Goal: Find specific page/section: Find specific page/section

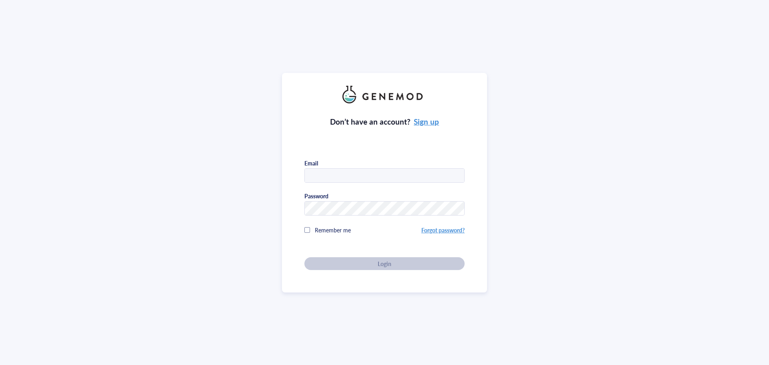
type input "[PERSON_NAME][EMAIL_ADDRESS][DOMAIN_NAME]"
click at [377, 256] on div "Don’t have an account? Sign up Email [PERSON_NAME][EMAIL_ADDRESS][DOMAIN_NAME] …" at bounding box center [384, 186] width 160 height 167
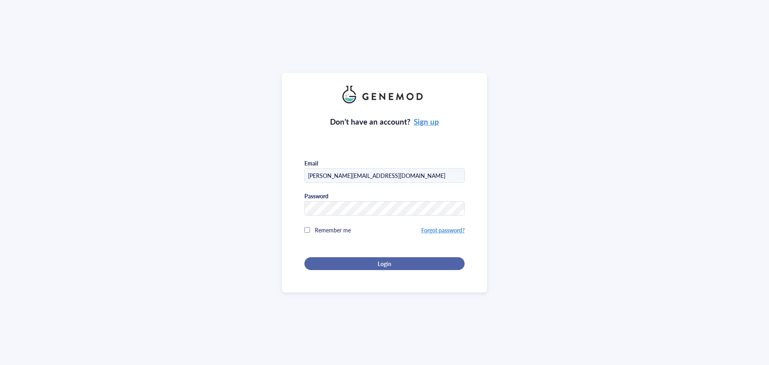
click at [378, 262] on span "Login" at bounding box center [385, 263] width 14 height 7
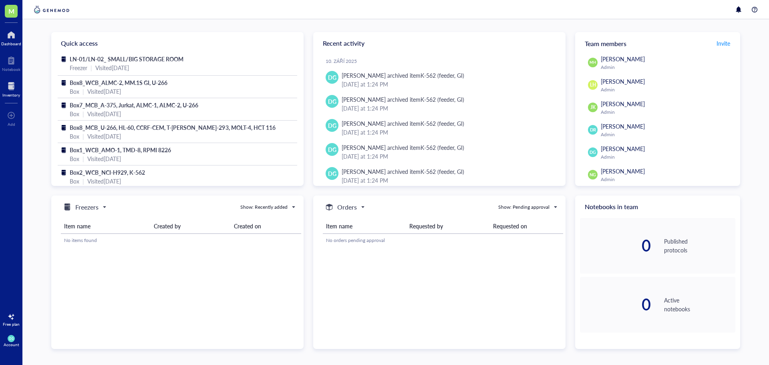
click at [11, 87] on div at bounding box center [11, 86] width 18 height 13
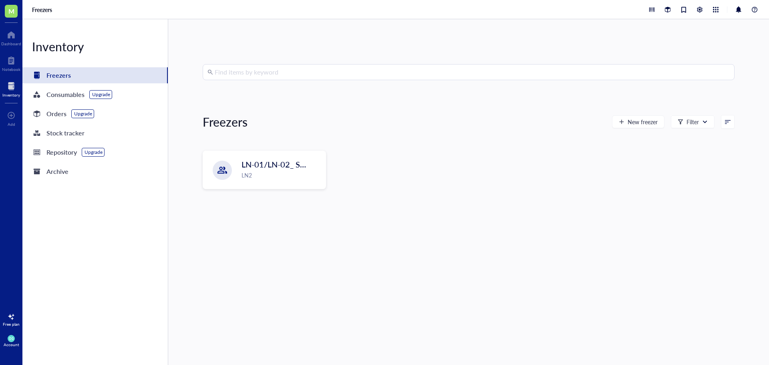
click at [257, 73] on input "search" at bounding box center [472, 71] width 515 height 15
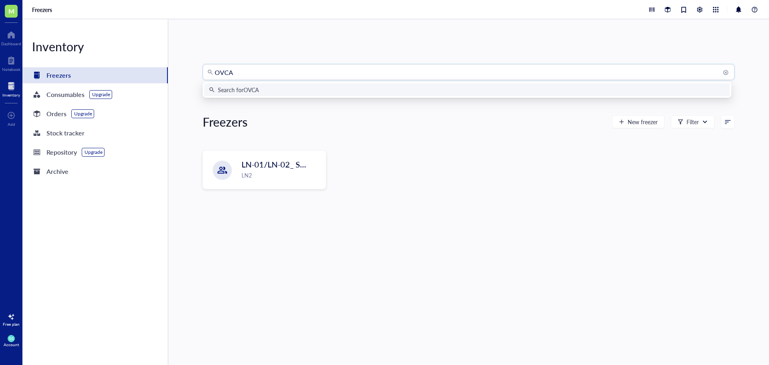
type input "OVCAR"
